Goal: Task Accomplishment & Management: Manage account settings

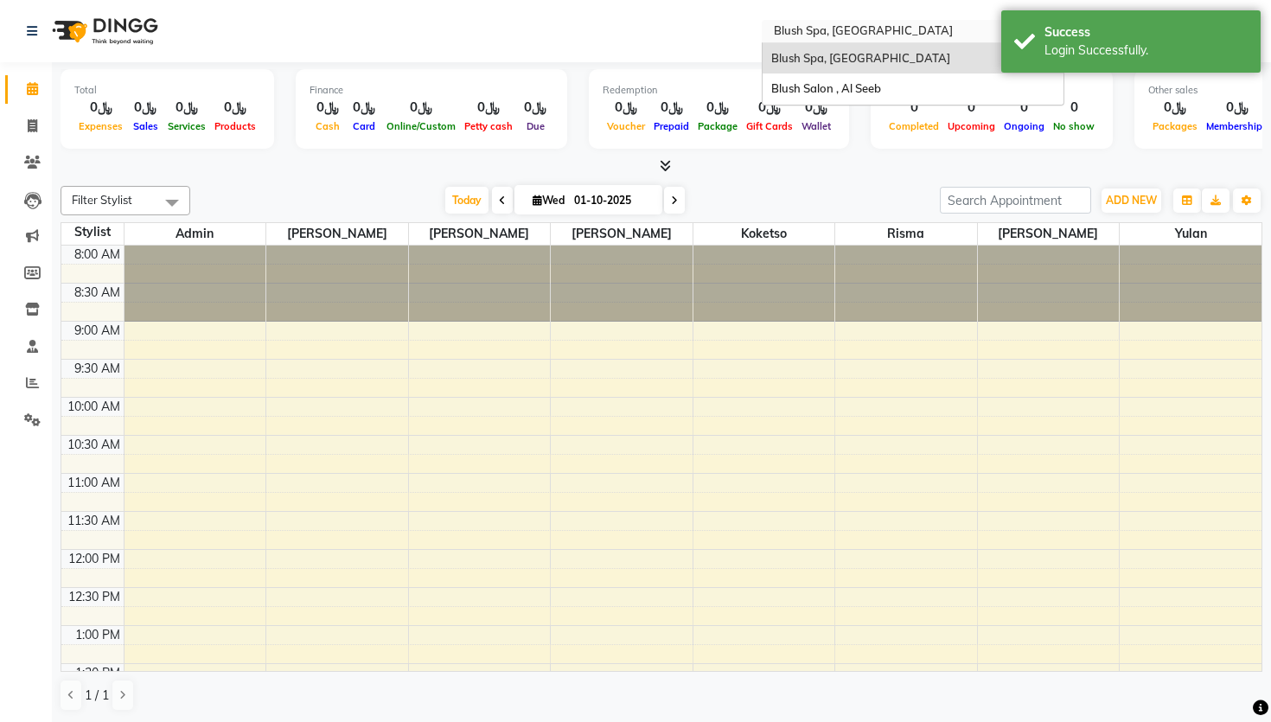
click at [896, 32] on input "text" at bounding box center [895, 32] width 251 height 17
click at [860, 76] on div "Blush Salon , Al Seeb" at bounding box center [912, 88] width 301 height 31
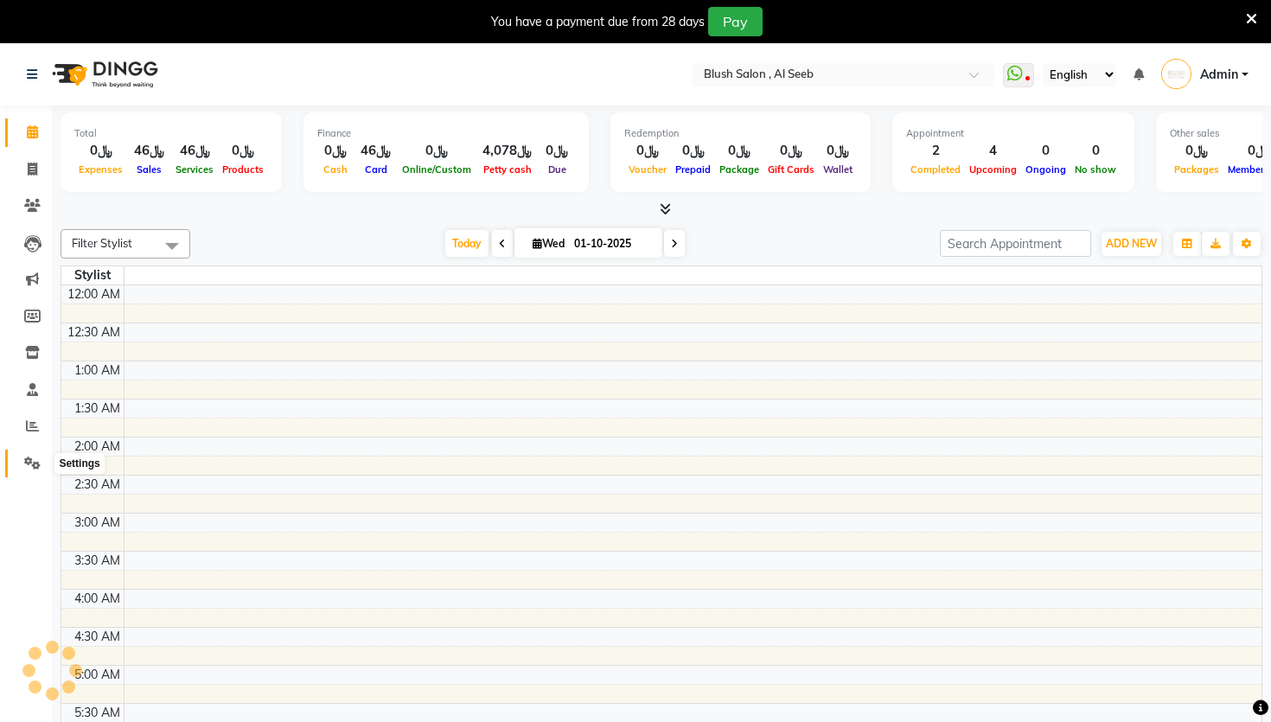
click at [24, 463] on icon at bounding box center [32, 462] width 16 height 13
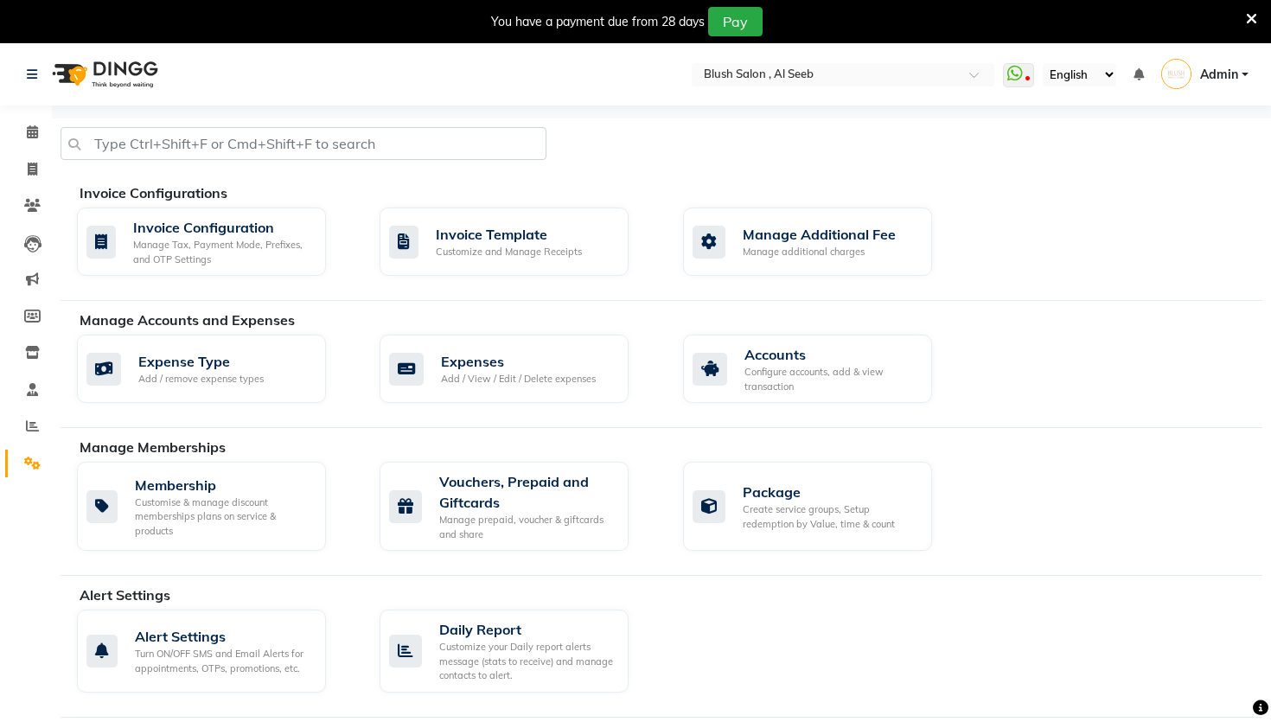
scroll to position [742, 0]
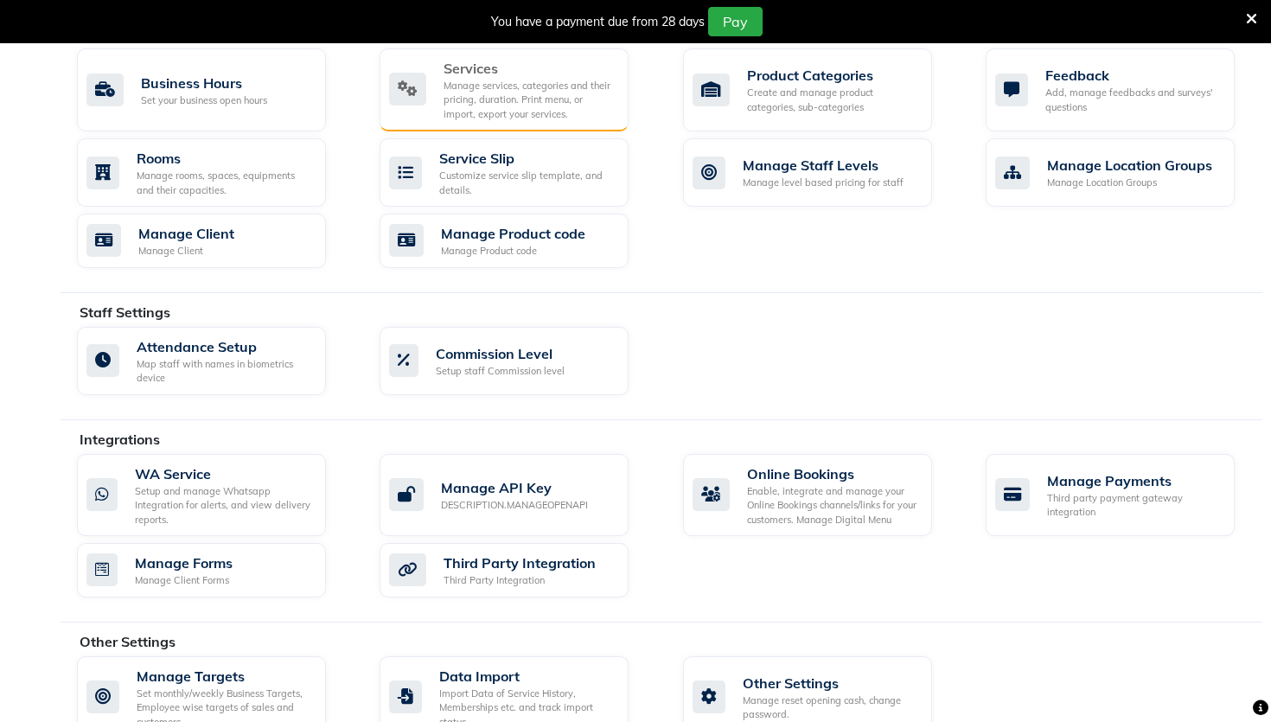
click at [498, 102] on div "Manage services, categories and their pricing, duration. Print menu, or import,…" at bounding box center [528, 100] width 171 height 43
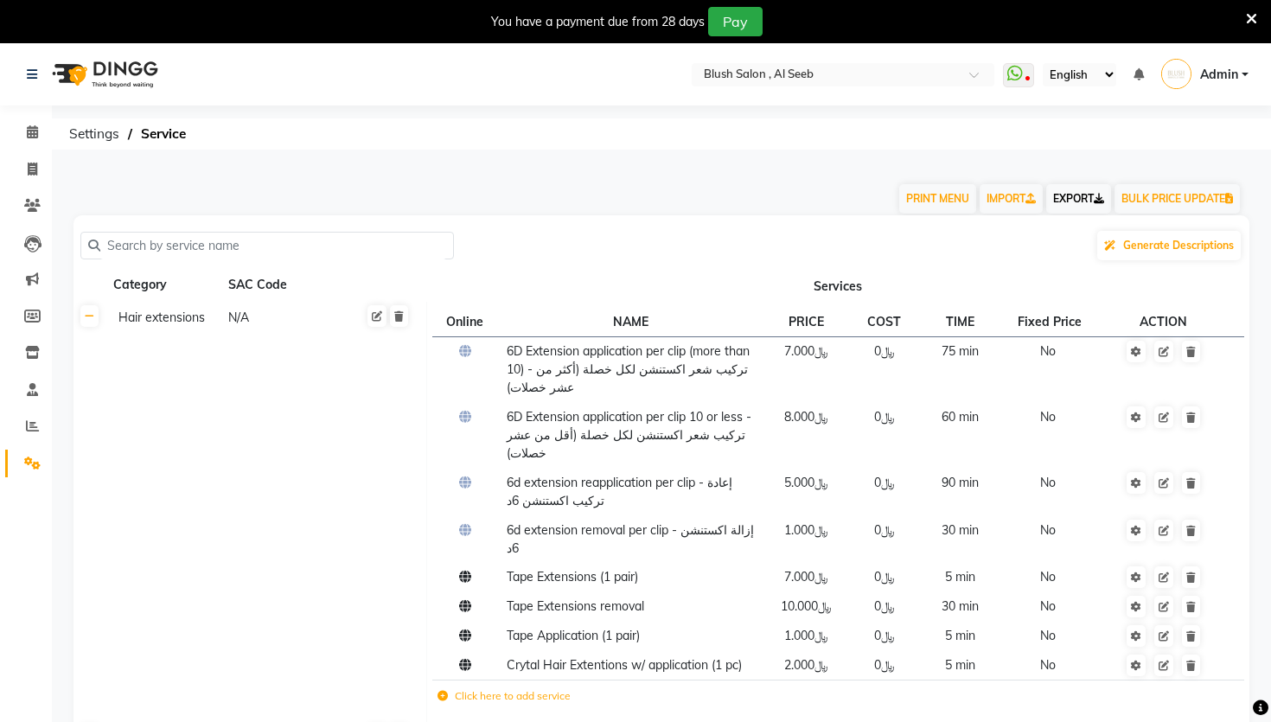
click at [1059, 197] on link "EXPORT" at bounding box center [1078, 198] width 65 height 29
click at [672, 71] on nav "Select Location × Blush Salon , [PERSON_NAME] WhatsApp Status ✕ Status: Disconn…" at bounding box center [635, 74] width 1271 height 62
click at [727, 80] on input "text" at bounding box center [825, 75] width 251 height 17
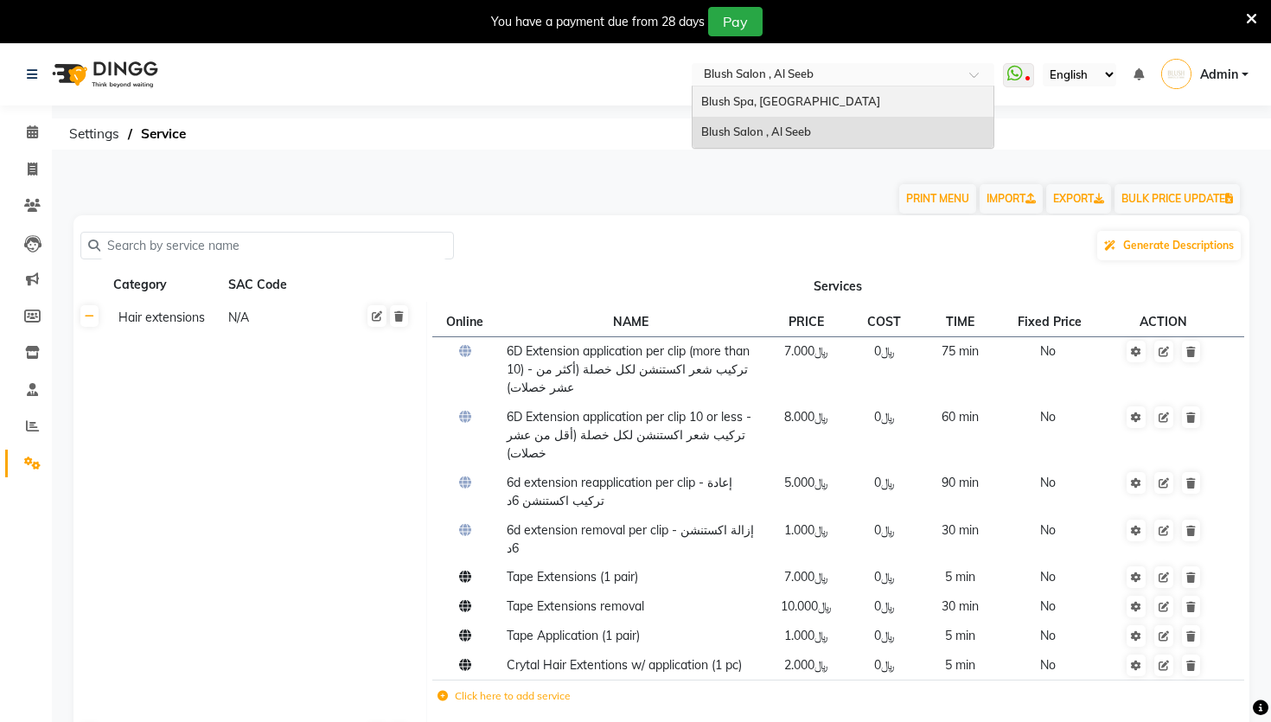
click at [729, 108] on div "Blush Spa, [GEOGRAPHIC_DATA]" at bounding box center [842, 101] width 301 height 31
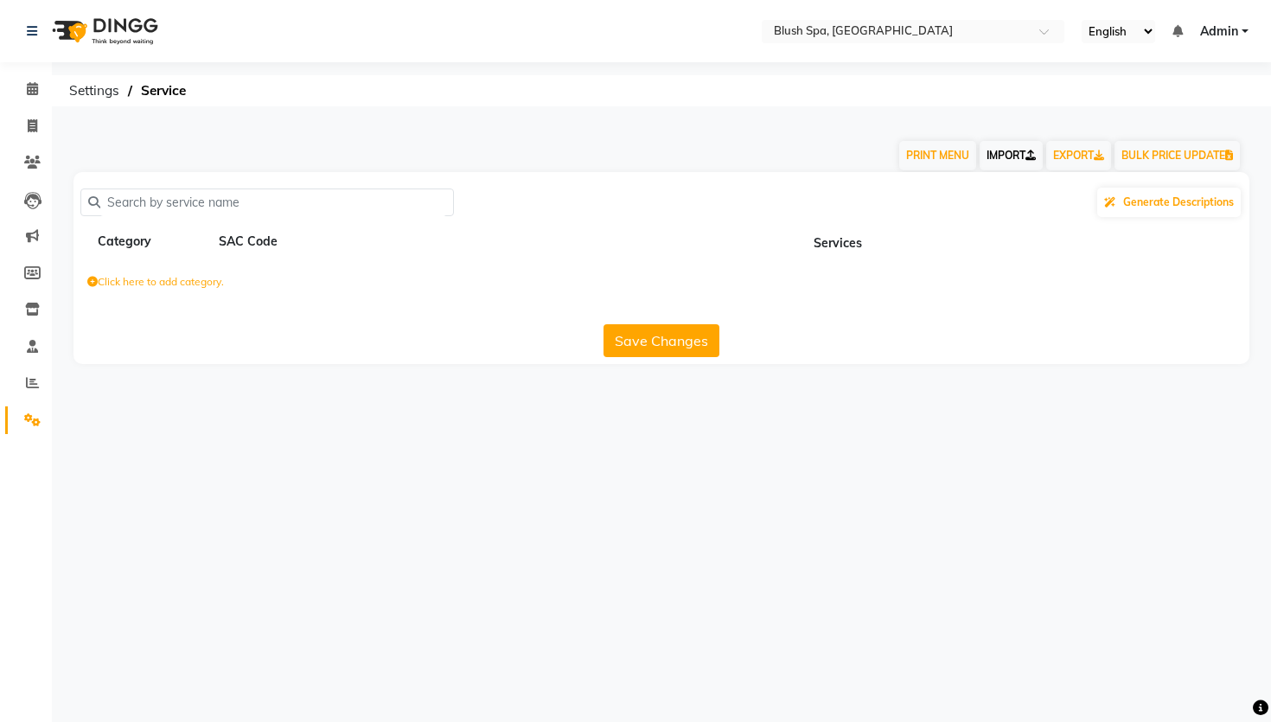
click at [986, 163] on link "IMPORT" at bounding box center [1010, 155] width 63 height 29
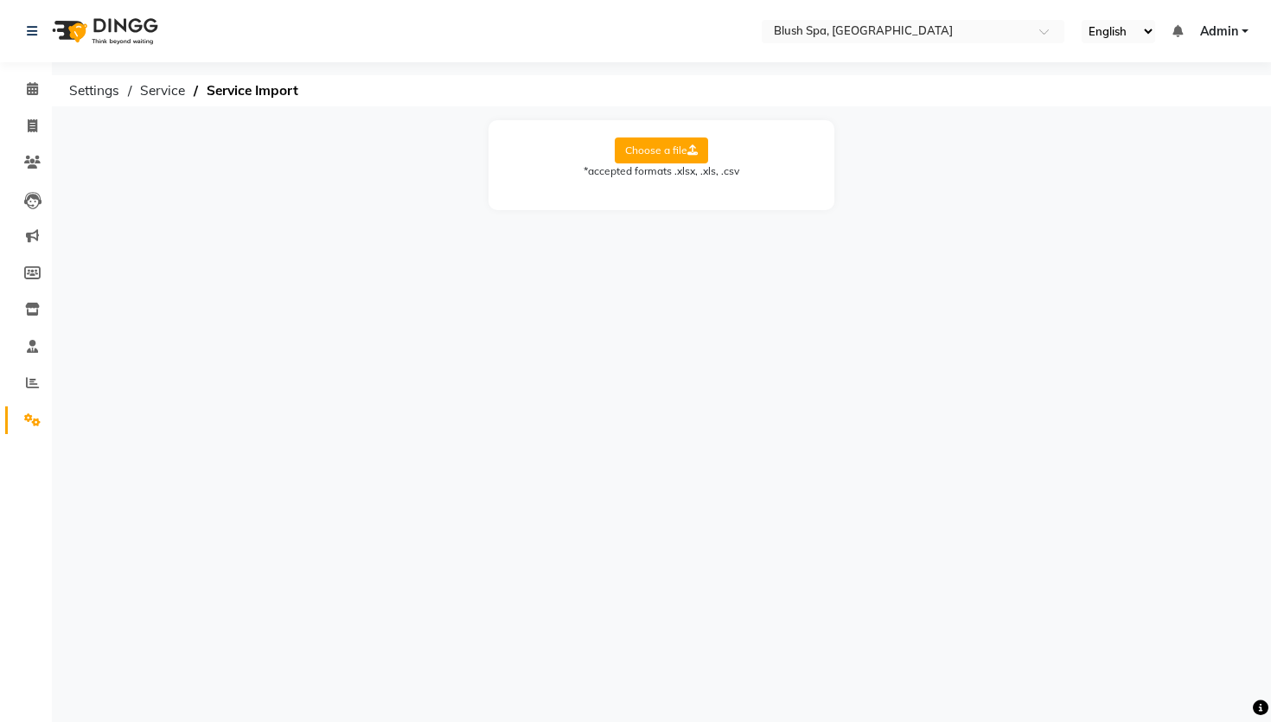
click at [640, 162] on label "Choose a file" at bounding box center [661, 150] width 93 height 26
click at [0, 0] on input "Choose a file" at bounding box center [0, 0] width 0 height 0
click at [685, 196] on select "Select Sheet Sheet1" at bounding box center [739, 206] width 130 height 27
select select "Sheet1"
click at [674, 193] on select "Select Sheet Sheet1" at bounding box center [739, 206] width 130 height 27
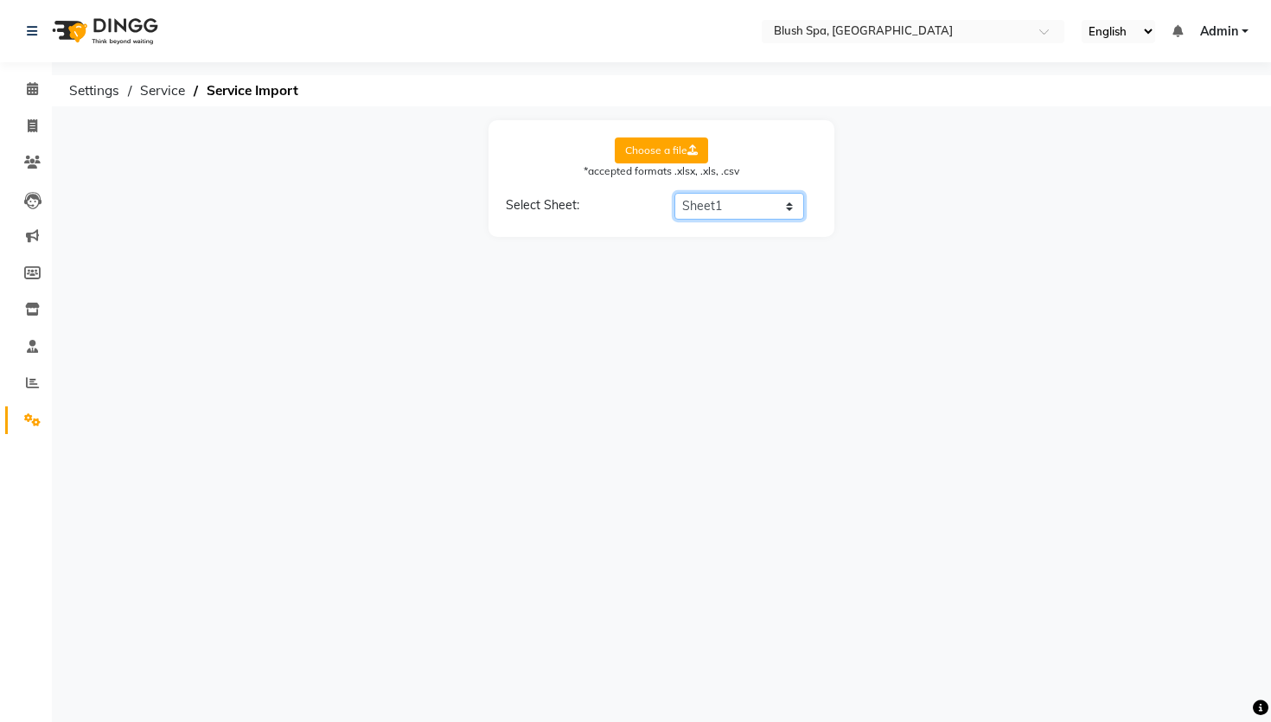
select select "Category Name"
select select "Service Name"
select select "Service Price"
select select "Service Time"
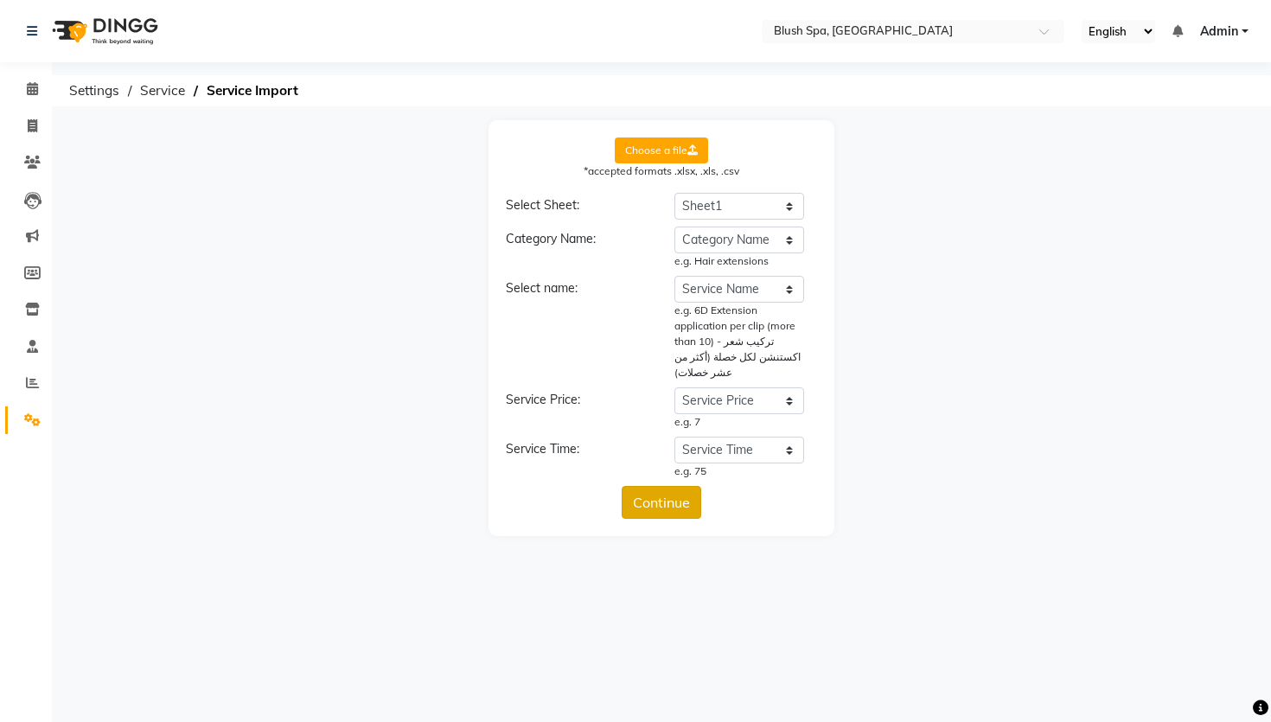
click at [676, 486] on button "Continue" at bounding box center [661, 502] width 80 height 33
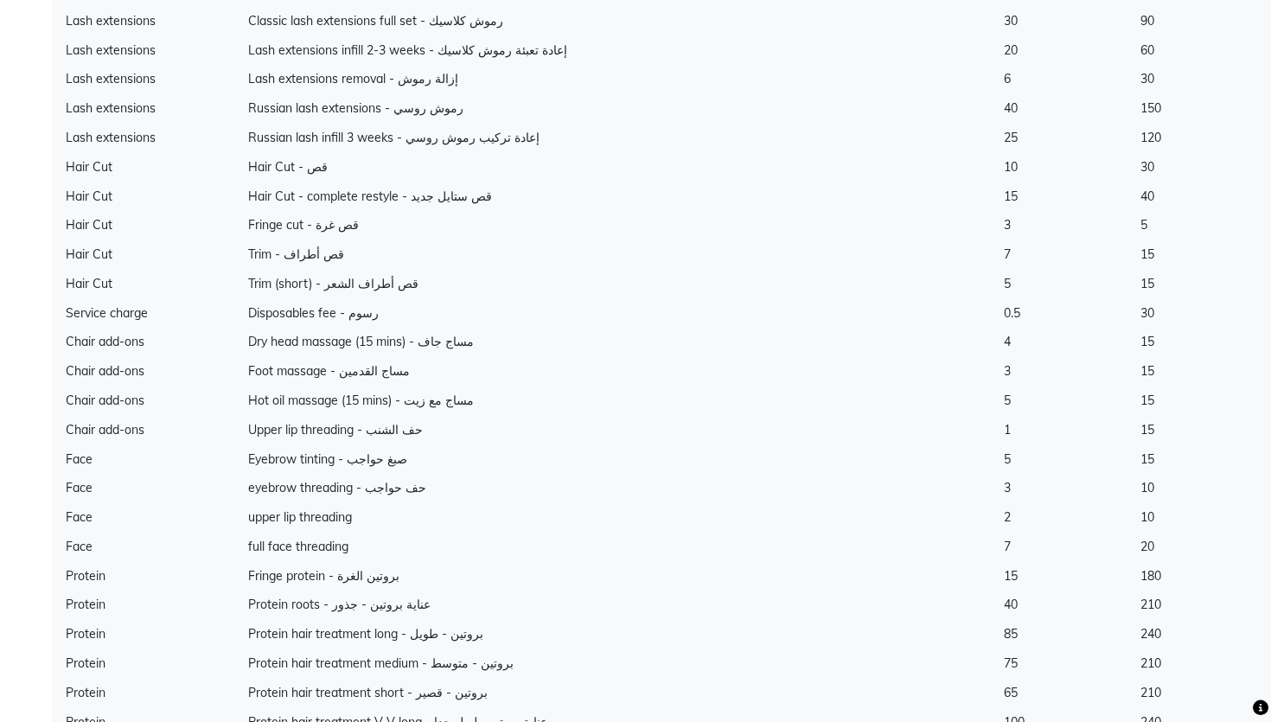
scroll to position [4939, 0]
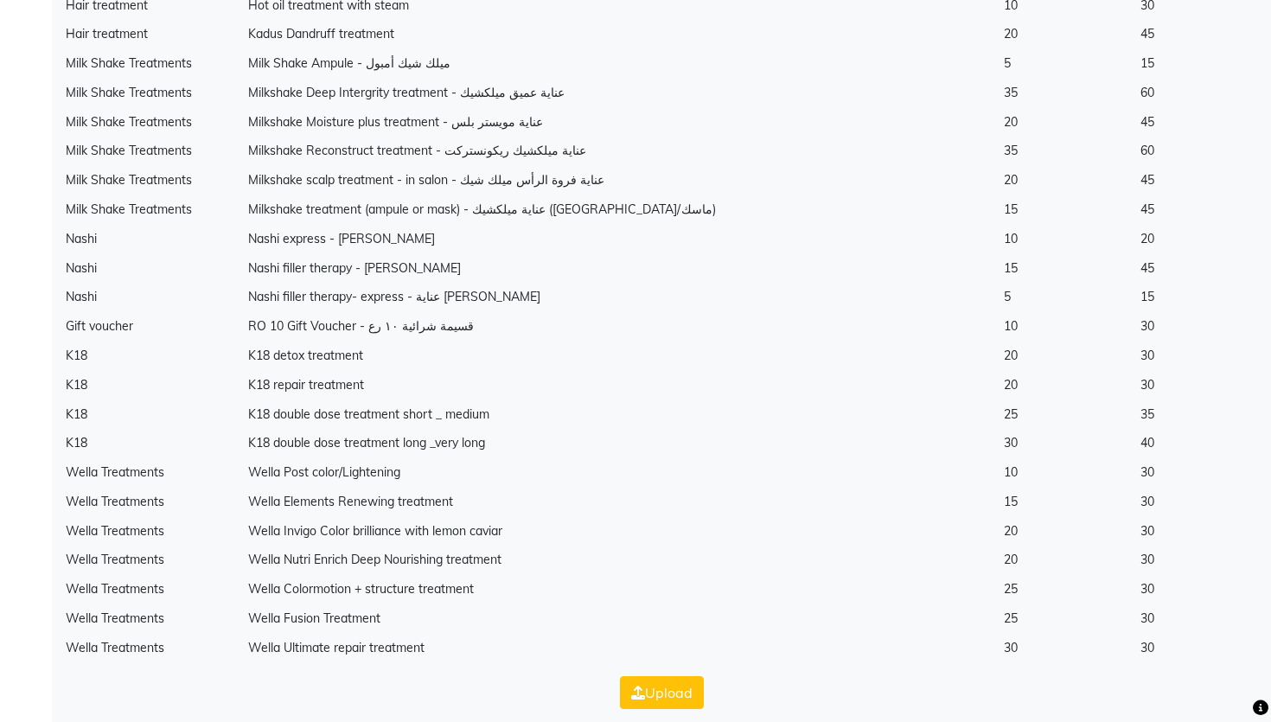
click at [690, 676] on button "Upload" at bounding box center [662, 692] width 84 height 33
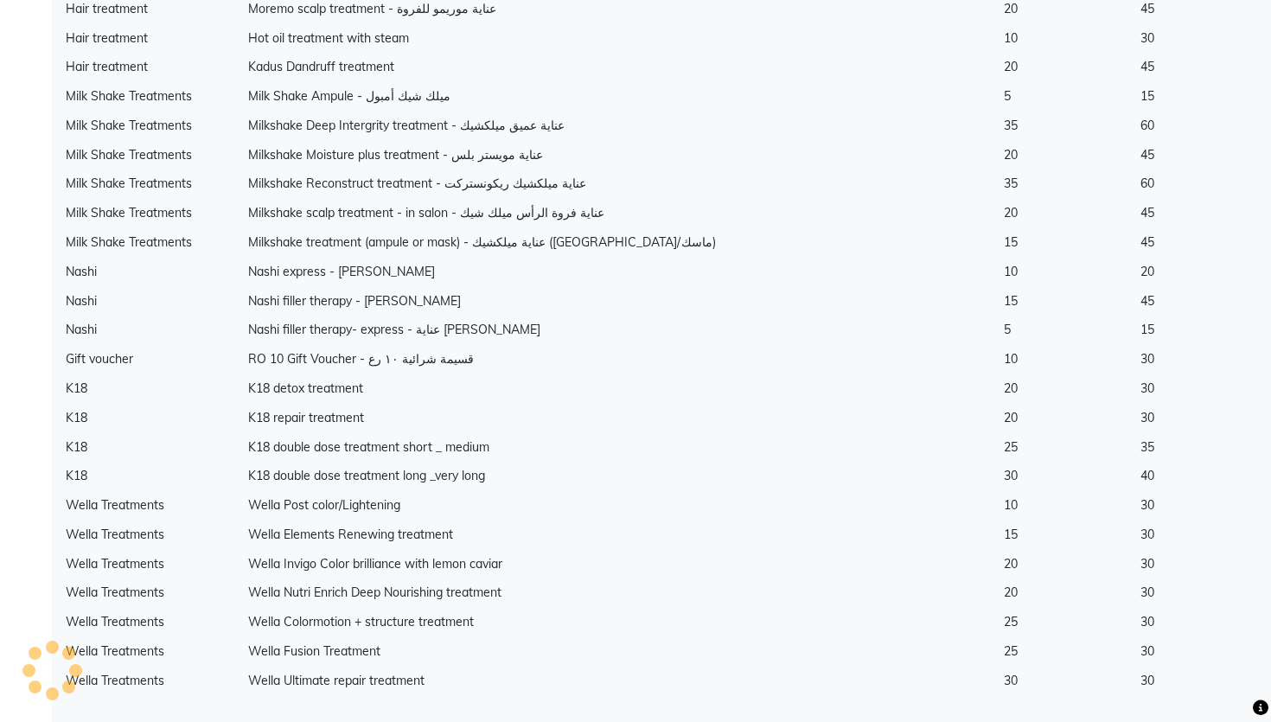
scroll to position [0, 0]
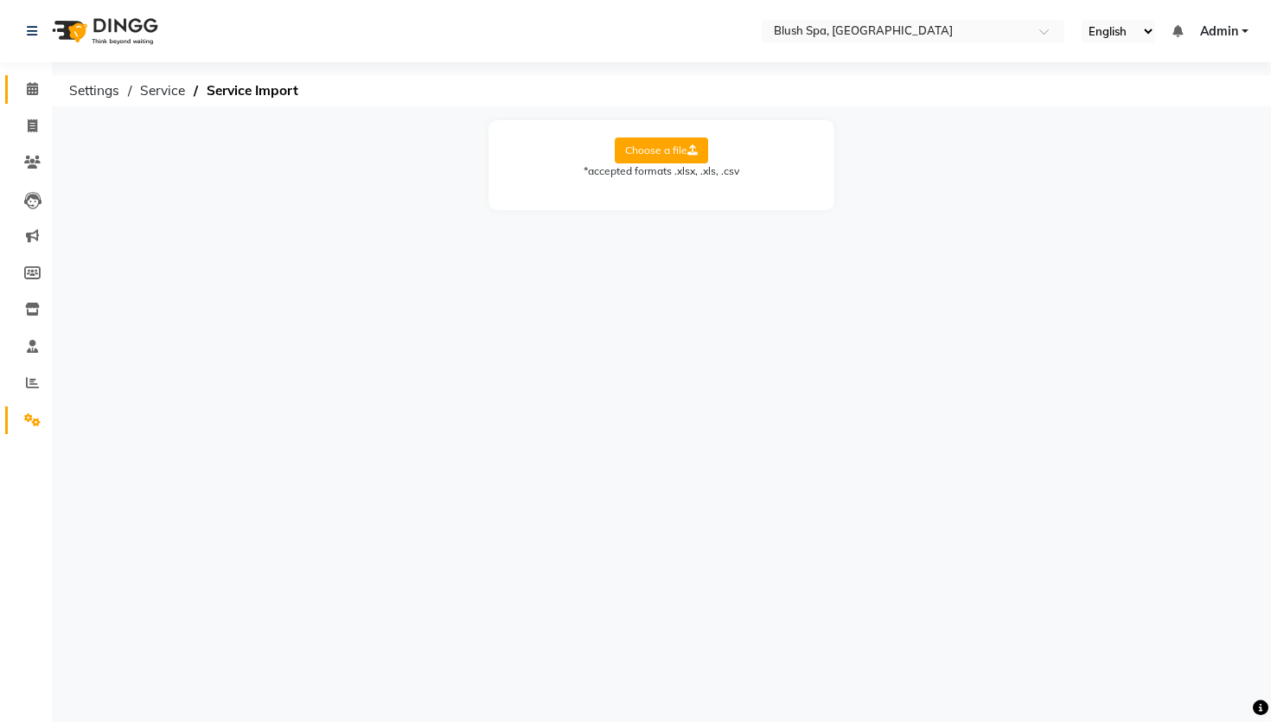
click at [34, 99] on link "Calendar" at bounding box center [25, 89] width 41 height 29
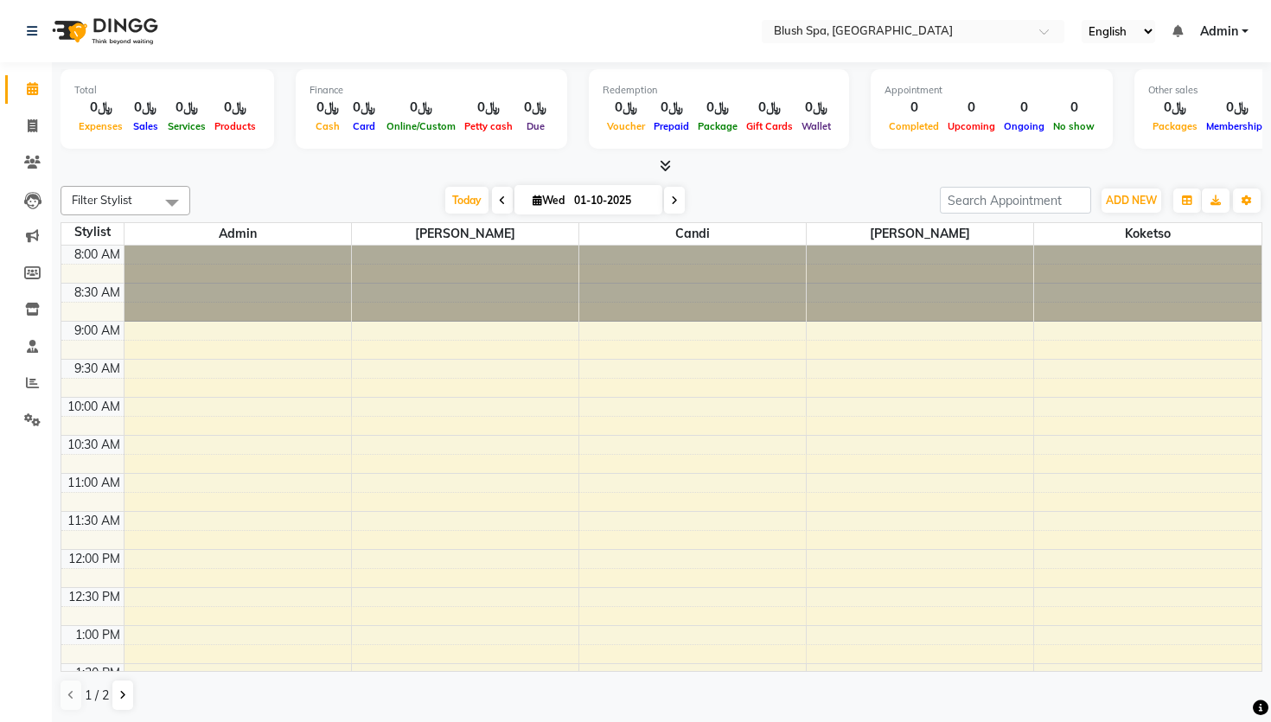
click at [1214, 34] on span "Admin" at bounding box center [1219, 31] width 38 height 18
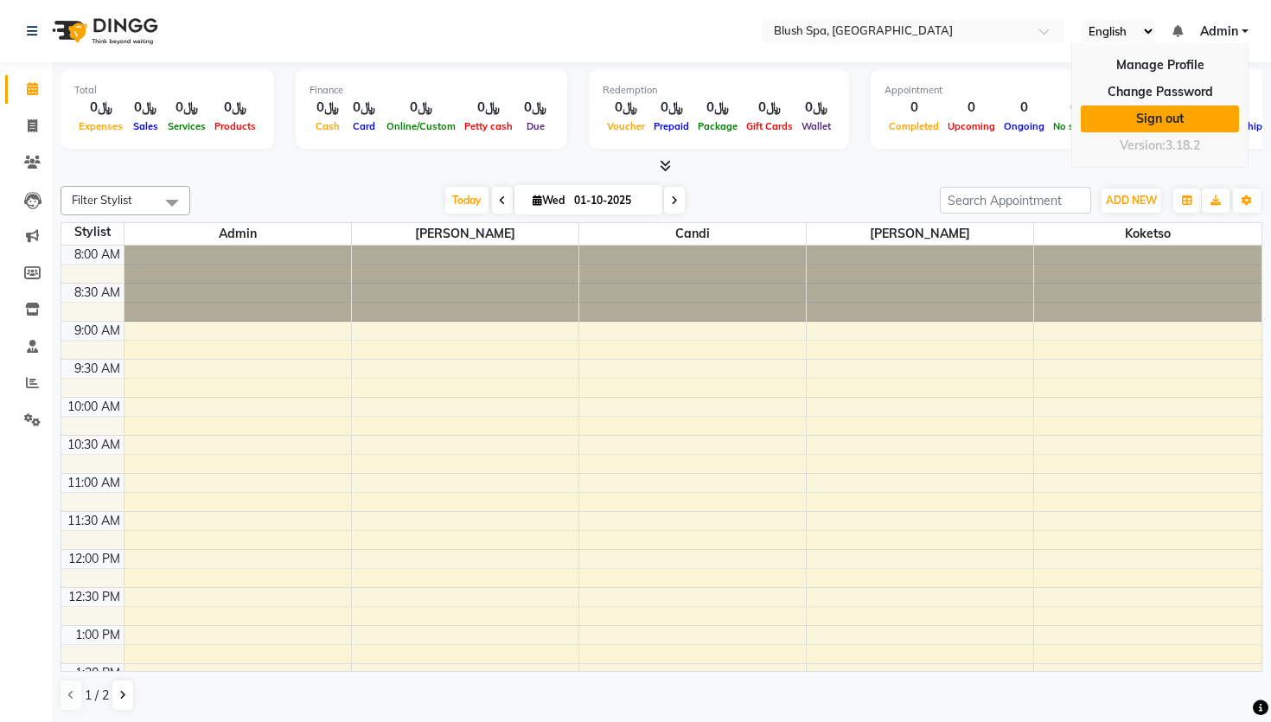
click at [1169, 111] on link "Sign out" at bounding box center [1159, 118] width 158 height 27
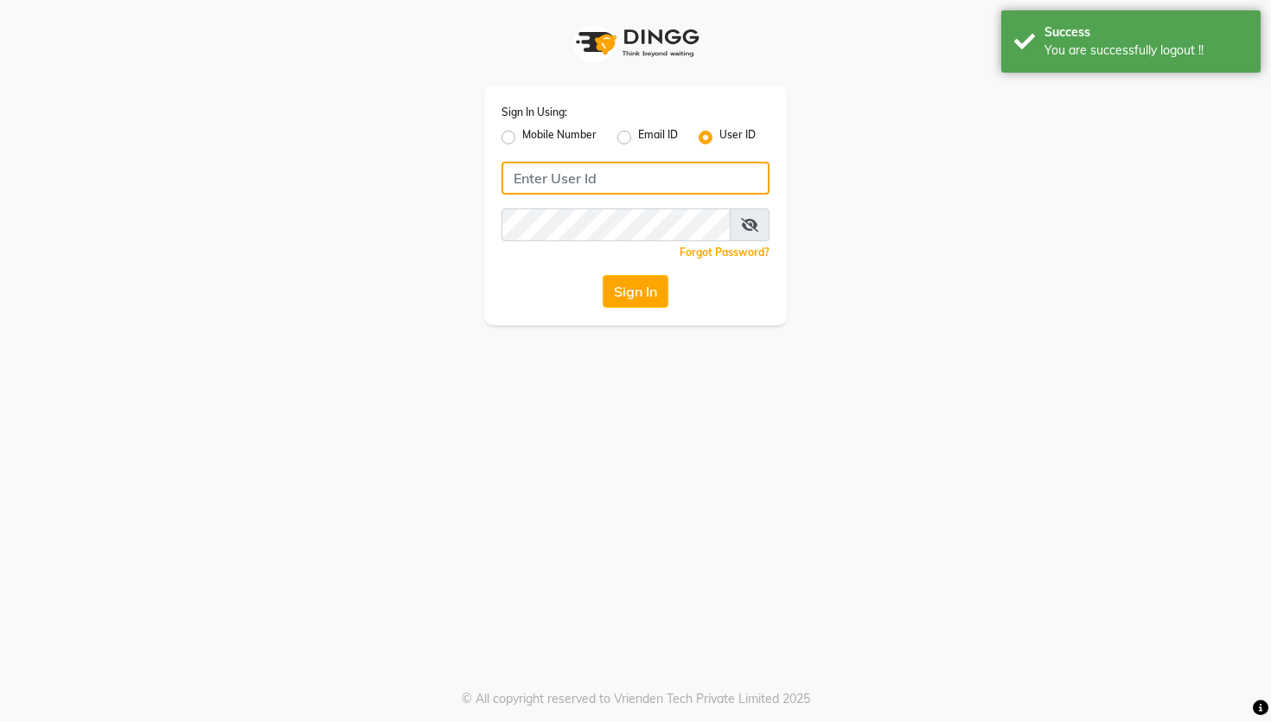
type input "9028992840"
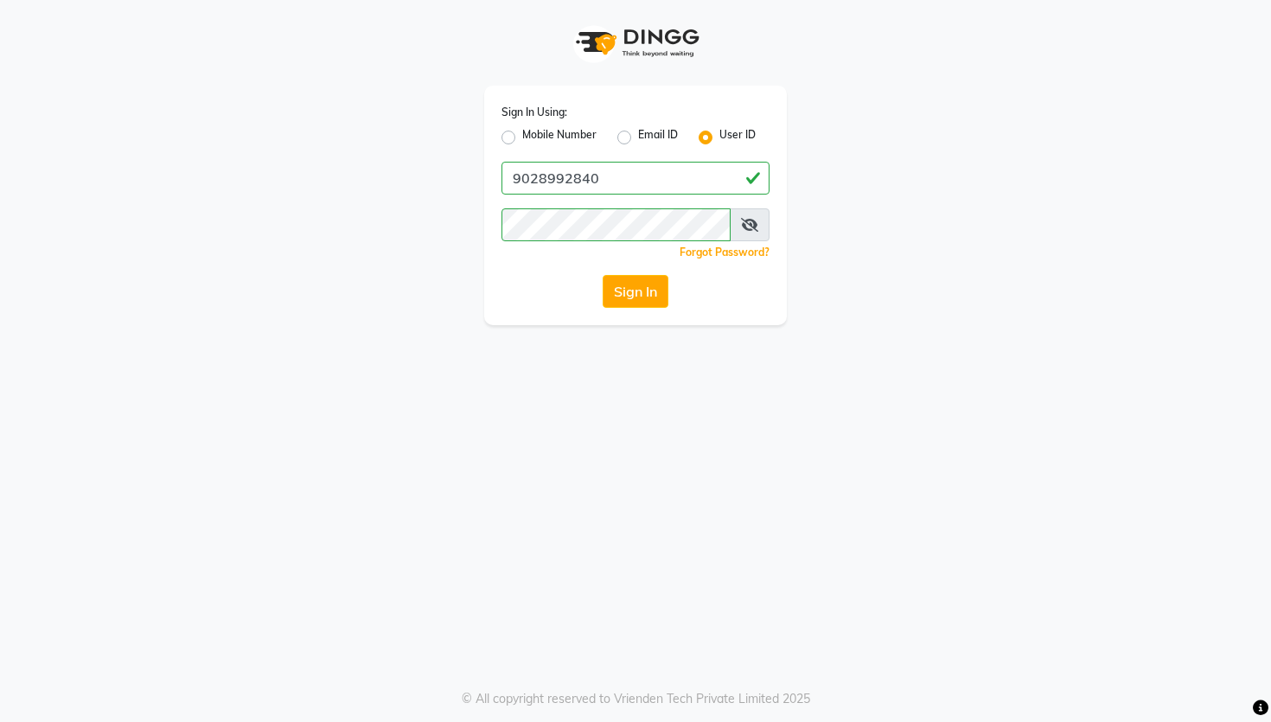
click at [518, 143] on div "Mobile Number" at bounding box center [548, 137] width 95 height 21
click at [500, 137] on div "Sign In Using: Mobile Number Email ID User ID 9028992840 Remember me Forgot Pas…" at bounding box center [635, 205] width 303 height 239
click at [517, 137] on div "Mobile Number" at bounding box center [548, 137] width 95 height 21
click at [522, 137] on label "Mobile Number" at bounding box center [559, 137] width 74 height 21
click at [522, 137] on input "Mobile Number" at bounding box center [527, 132] width 11 height 11
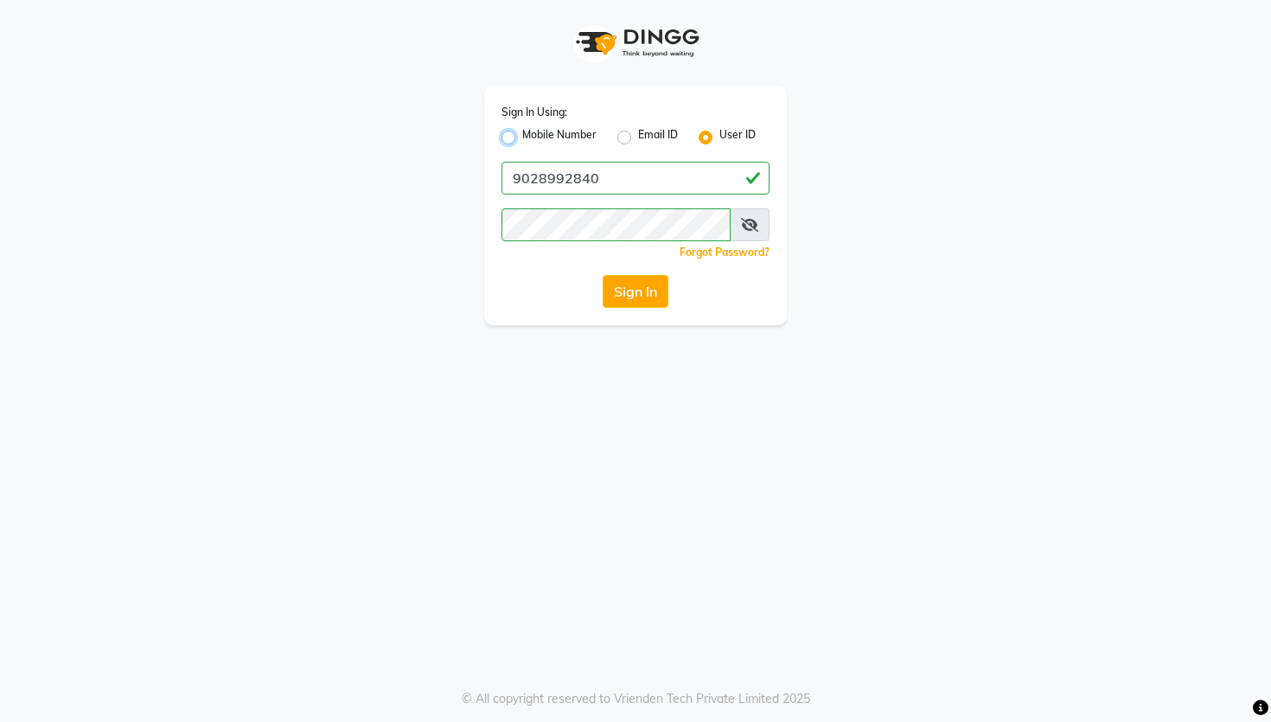
radio input "true"
radio input "false"
click at [635, 186] on input "Username" at bounding box center [664, 178] width 210 height 33
type input "9028992840"
click at [607, 271] on div "Sign In Using: Mobile Number Email ID User ID Country Code × +91 9028992840 Rem…" at bounding box center [635, 205] width 303 height 239
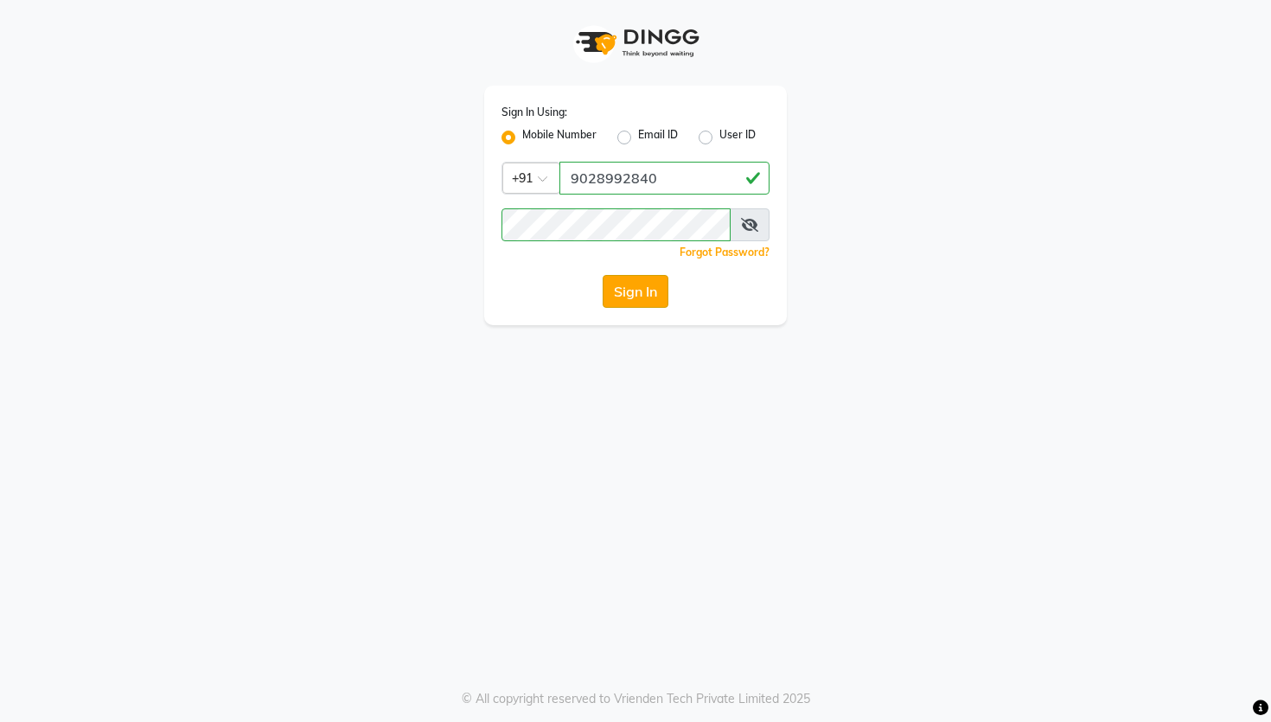
click at [628, 290] on button "Sign In" at bounding box center [635, 291] width 66 height 33
